Goal: Information Seeking & Learning: Check status

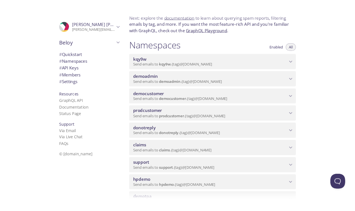
scroll to position [45, 0]
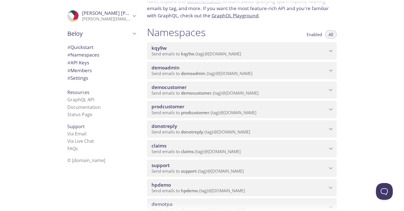
click at [238, 101] on div "prodcustomer Send emails to prodcustomer . {tag} @[DOMAIN_NAME]" at bounding box center [241, 109] width 189 height 17
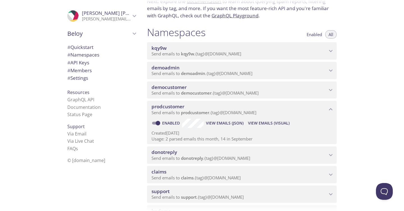
click at [256, 126] on span "View Emails (Visual)" at bounding box center [268, 123] width 41 height 7
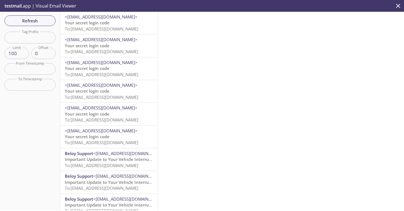
click at [102, 26] on span "To: [EMAIL_ADDRESS][DOMAIN_NAME]" at bounding box center [101, 29] width 73 height 6
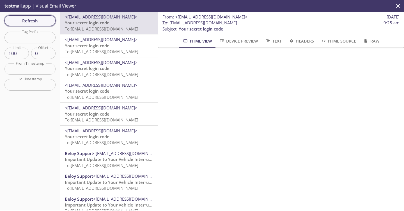
click at [43, 17] on span "Refresh" at bounding box center [30, 20] width 42 height 7
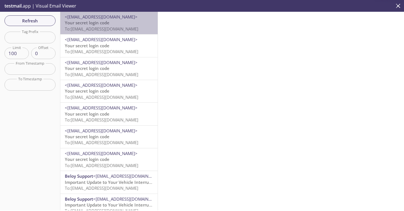
click at [129, 28] on span "To: [EMAIL_ADDRESS][DOMAIN_NAME]" at bounding box center [101, 29] width 73 height 6
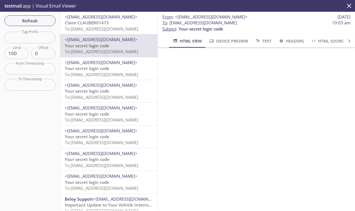
click at [110, 22] on p "Claim CLAUBER01473 To: [EMAIL_ADDRESS][DOMAIN_NAME]" at bounding box center [109, 26] width 88 height 12
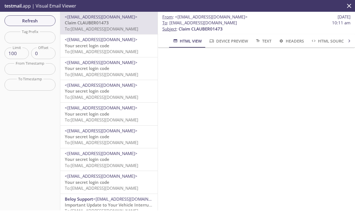
scroll to position [146, 0]
drag, startPoint x: 169, startPoint y: 24, endPoint x: 319, endPoint y: 24, distance: 149.6
click at [319, 24] on span "To : [EMAIL_ADDRESS][DOMAIN_NAME] 10:11 am" at bounding box center [256, 23] width 188 height 6
copy span "[EMAIL_ADDRESS][DOMAIN_NAME]"
click at [39, 15] on button "Refresh" at bounding box center [29, 20] width 51 height 11
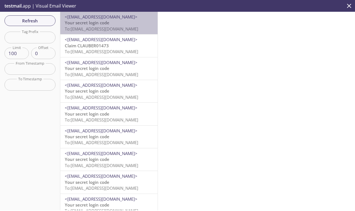
click at [112, 24] on p "Your secret login code To: [EMAIL_ADDRESS][DOMAIN_NAME]" at bounding box center [109, 26] width 88 height 12
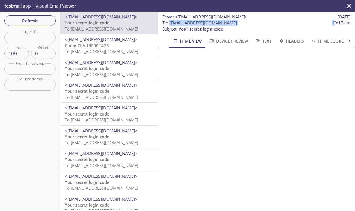
drag, startPoint x: 170, startPoint y: 24, endPoint x: 334, endPoint y: 25, distance: 164.8
click at [334, 25] on span "To : [EMAIL_ADDRESS][DOMAIN_NAME] 10:17 am" at bounding box center [256, 23] width 188 height 6
copy span "[EMAIL_ADDRESS][DOMAIN_NAME] 1"
click at [45, 19] on span "Refresh" at bounding box center [30, 20] width 42 height 7
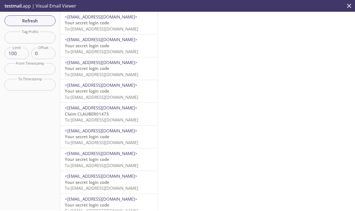
click at [107, 34] on div "<[EMAIL_ADDRESS][DOMAIN_NAME]> Your secret login code To: [EMAIL_ADDRESS][DOMAI…" at bounding box center [108, 23] width 97 height 22
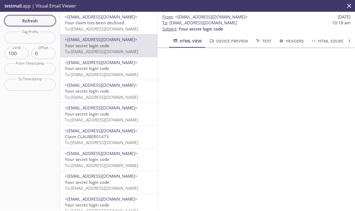
click at [40, 20] on span "Refresh" at bounding box center [30, 20] width 42 height 7
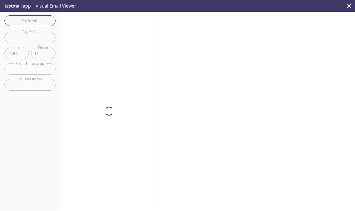
click at [106, 27] on div at bounding box center [109, 111] width 98 height 199
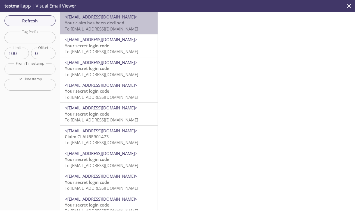
click at [103, 21] on span "Your claim has been declined" at bounding box center [94, 23] width 59 height 6
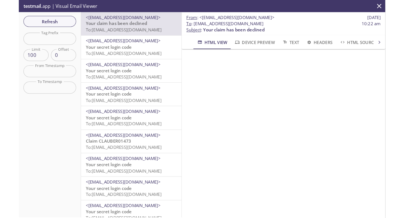
scroll to position [170, 0]
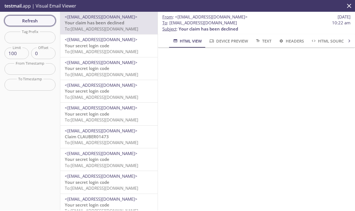
click at [40, 23] on span "Refresh" at bounding box center [30, 20] width 42 height 7
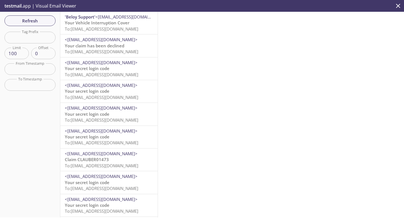
click at [95, 25] on span "Your Vehicle Interruption Cover" at bounding box center [97, 23] width 64 height 6
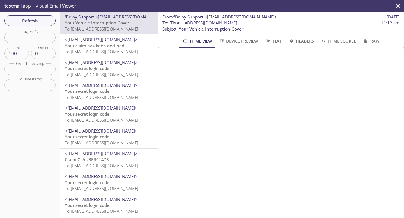
click at [97, 45] on span "Your claim has been declined" at bounding box center [94, 46] width 59 height 6
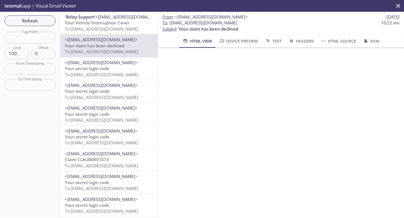
drag, startPoint x: 170, startPoint y: 23, endPoint x: 310, endPoint y: 23, distance: 140.4
click at [310, 23] on span "To : [EMAIL_ADDRESS][DOMAIN_NAME] 10:22 am" at bounding box center [280, 23] width 237 height 6
copy span "[EMAIL_ADDRESS][DOMAIN_NAME]"
click at [44, 19] on span "Refresh" at bounding box center [30, 20] width 42 height 7
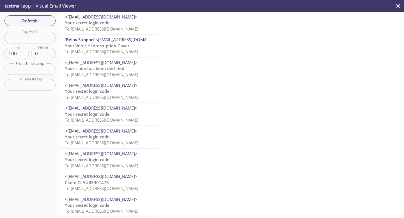
click at [107, 26] on p "Your secret login code To: [EMAIL_ADDRESS][DOMAIN_NAME]" at bounding box center [109, 26] width 88 height 12
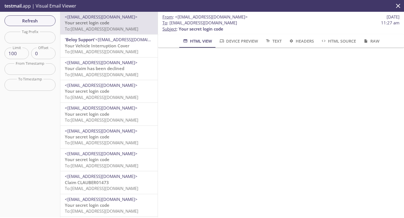
click at [84, 52] on span "To: [EMAIL_ADDRESS][DOMAIN_NAME]" at bounding box center [101, 52] width 73 height 6
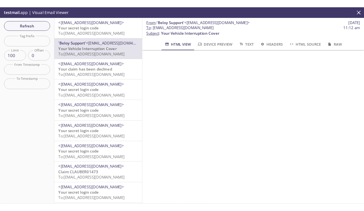
scroll to position [473, 0]
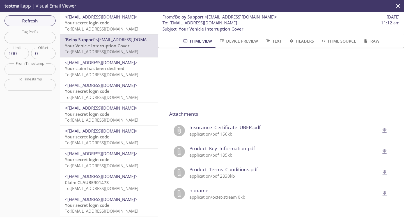
click at [386, 132] on icon "delete" at bounding box center [384, 130] width 7 height 7
click at [47, 16] on button "Refresh" at bounding box center [29, 20] width 51 height 11
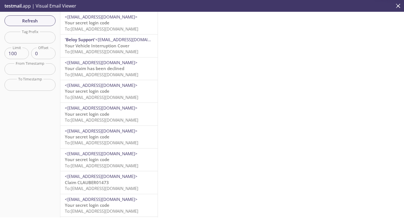
click at [91, 24] on span "Your secret login code" at bounding box center [87, 23] width 45 height 6
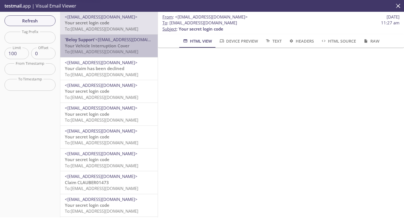
click at [91, 40] on span "'Beloy Support'" at bounding box center [80, 40] width 31 height 6
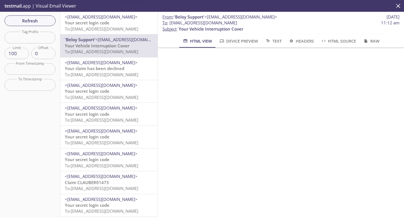
click at [98, 71] on span "Your claim has been declined" at bounding box center [94, 69] width 59 height 6
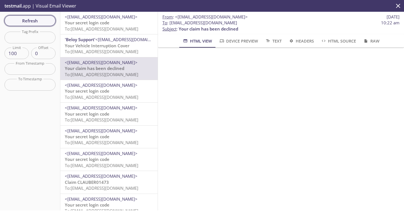
click at [29, 22] on span "Refresh" at bounding box center [30, 20] width 42 height 7
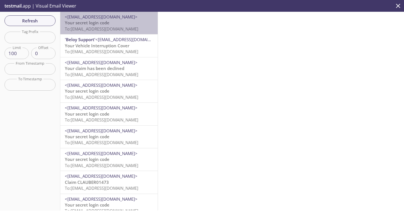
click at [103, 25] on span "Your secret login code" at bounding box center [87, 23] width 45 height 6
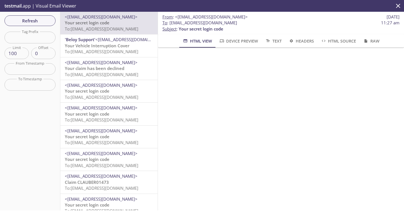
drag, startPoint x: 169, startPoint y: 24, endPoint x: 333, endPoint y: 23, distance: 163.9
click at [333, 23] on span "To : [EMAIL_ADDRESS][DOMAIN_NAME] 11:27 am" at bounding box center [280, 23] width 237 height 6
copy span "[EMAIL_ADDRESS][DOMAIN_NAME]"
click at [27, 19] on span "Refresh" at bounding box center [30, 20] width 42 height 7
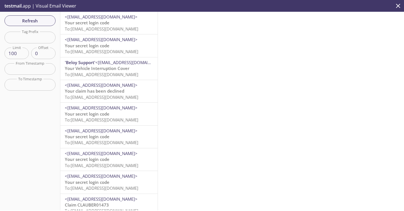
click at [110, 31] on span "To: [EMAIL_ADDRESS][DOMAIN_NAME]" at bounding box center [101, 29] width 73 height 6
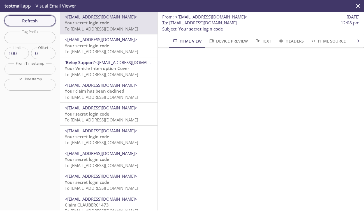
click at [24, 19] on span "Refresh" at bounding box center [30, 20] width 42 height 7
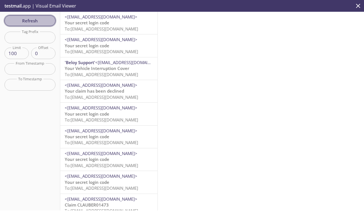
click at [23, 19] on span "Refresh" at bounding box center [30, 20] width 42 height 7
click at [37, 20] on span "Refresh" at bounding box center [30, 20] width 42 height 7
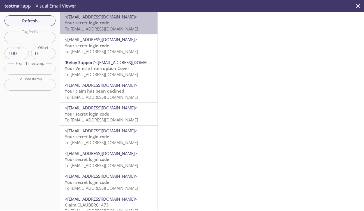
click at [111, 27] on span "To: [EMAIL_ADDRESS][DOMAIN_NAME]" at bounding box center [101, 29] width 73 height 6
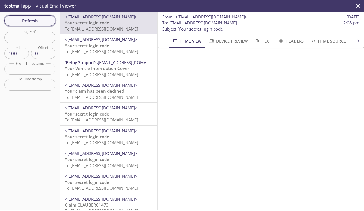
click at [37, 22] on span "Refresh" at bounding box center [30, 20] width 42 height 7
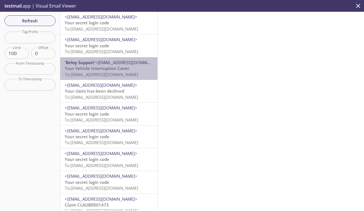
click at [124, 72] on span "To: [EMAIL_ADDRESS][DOMAIN_NAME]" at bounding box center [101, 75] width 73 height 6
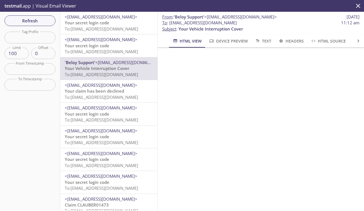
click at [118, 36] on div "<[EMAIL_ADDRESS][DOMAIN_NAME]> Your secret login code To: [EMAIL_ADDRESS][DOMAI…" at bounding box center [108, 45] width 97 height 22
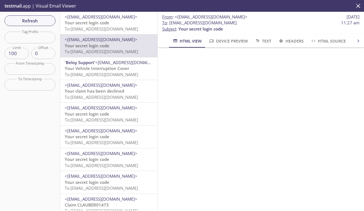
click at [114, 25] on p "Your secret login code To: [EMAIL_ADDRESS][DOMAIN_NAME]" at bounding box center [109, 26] width 88 height 12
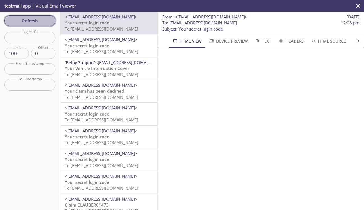
click at [50, 19] on span "Refresh" at bounding box center [30, 20] width 42 height 7
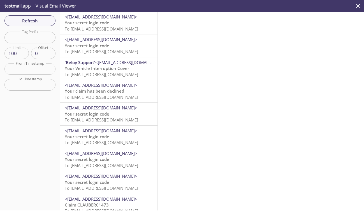
click at [112, 69] on span "Your Vehicle Interruption Cover" at bounding box center [97, 69] width 64 height 6
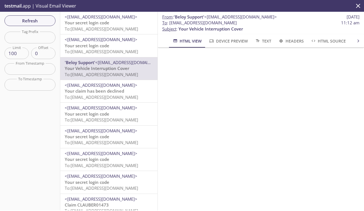
scroll to position [200, 0]
click at [42, 19] on span "Refresh" at bounding box center [30, 20] width 42 height 7
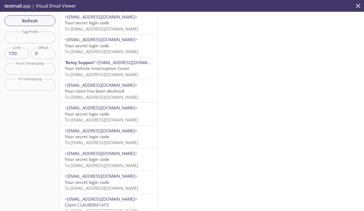
click at [100, 32] on span "To: [EMAIL_ADDRESS][DOMAIN_NAME]" at bounding box center [101, 29] width 73 height 6
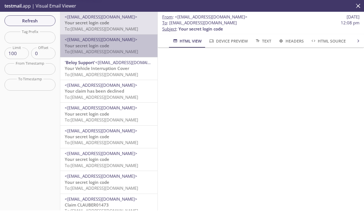
click at [101, 52] on span "To: [EMAIL_ADDRESS][DOMAIN_NAME]" at bounding box center [101, 52] width 73 height 6
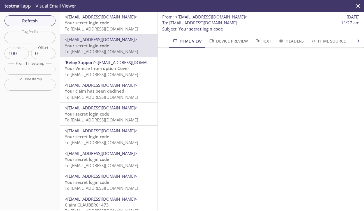
click at [101, 67] on span "Your Vehicle Interruption Cover" at bounding box center [97, 69] width 64 height 6
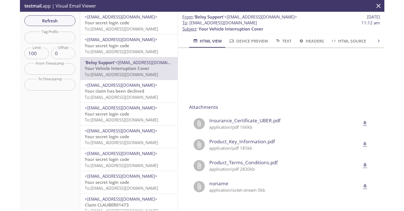
scroll to position [419, 0]
